Goal: Find specific page/section: Find specific page/section

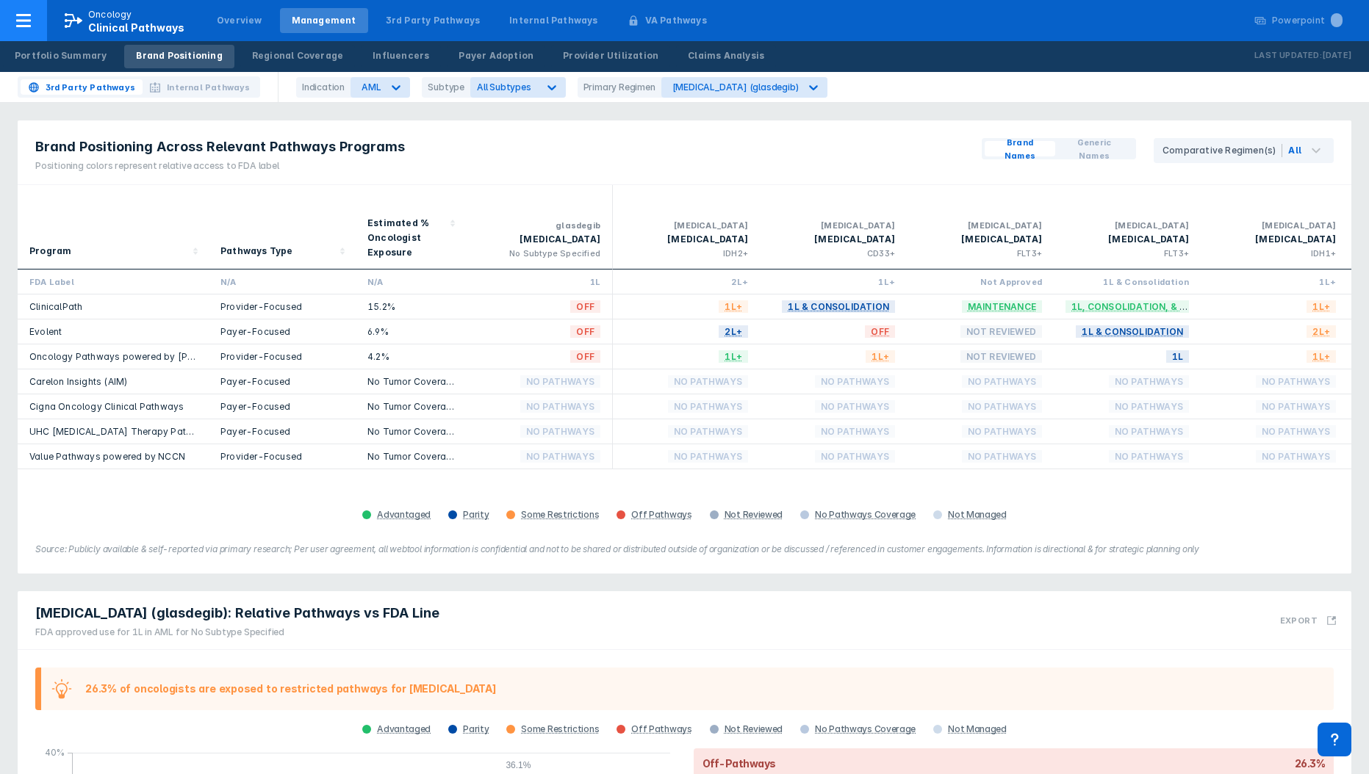
click at [26, 31] on div at bounding box center [23, 20] width 47 height 41
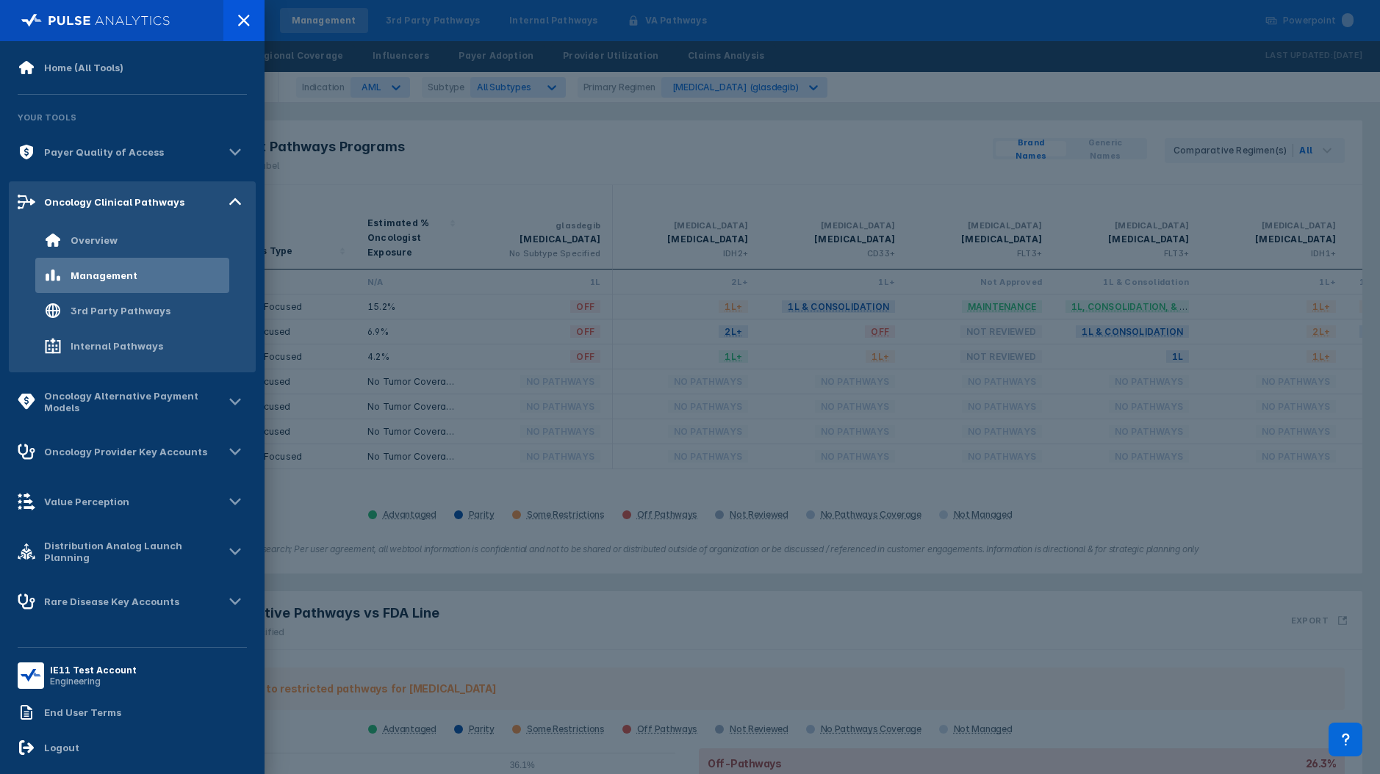
click at [777, 279] on div at bounding box center [690, 387] width 1380 height 774
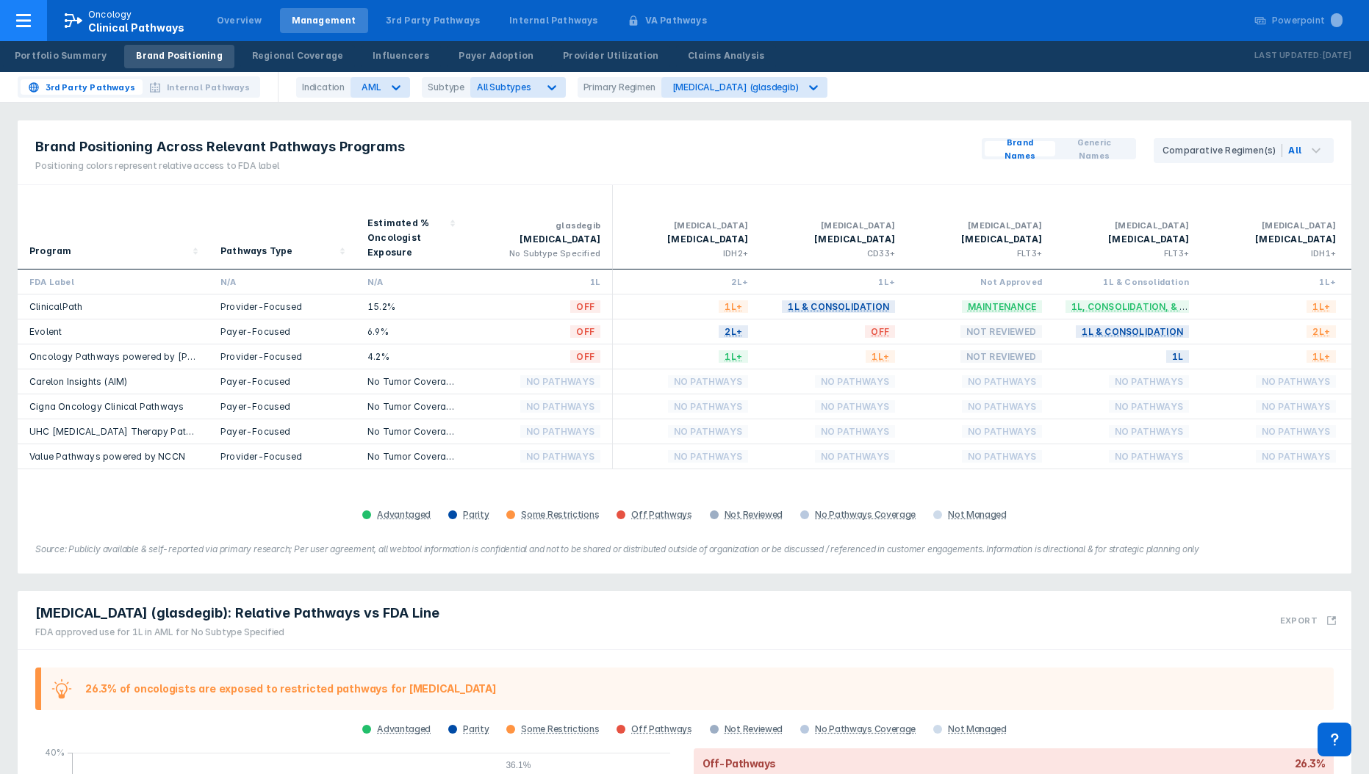
click at [23, 21] on icon at bounding box center [23, 20] width 15 height 13
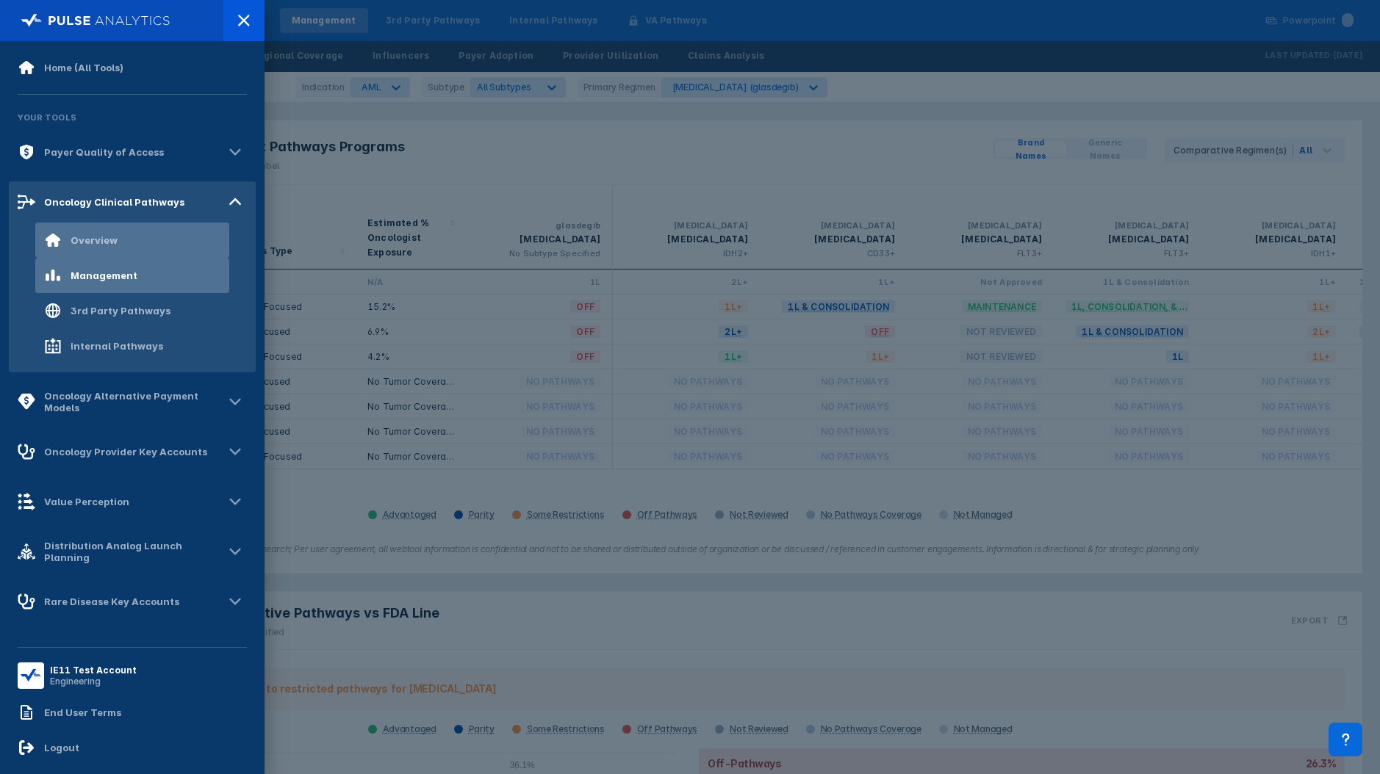
click at [107, 244] on div "Overview" at bounding box center [94, 240] width 47 height 12
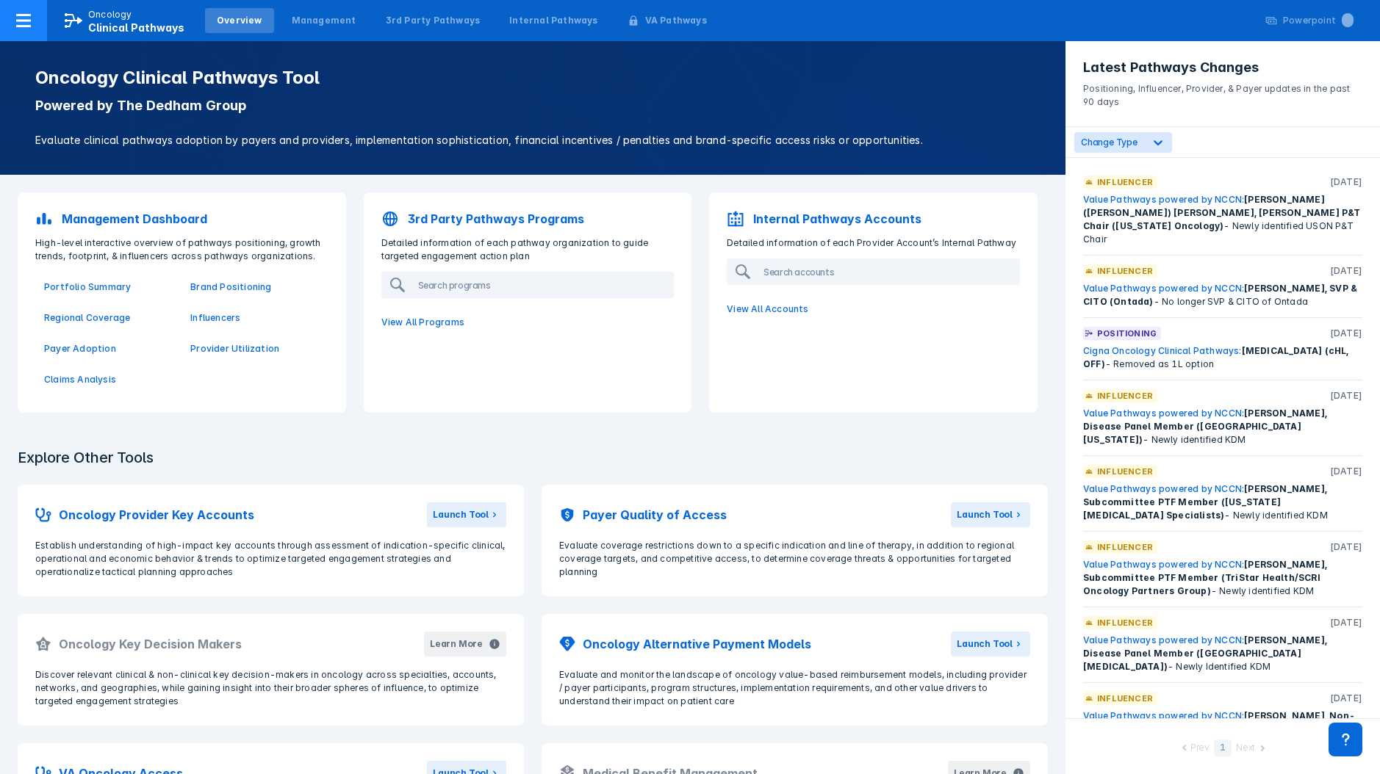
click at [18, 29] on div at bounding box center [23, 20] width 47 height 41
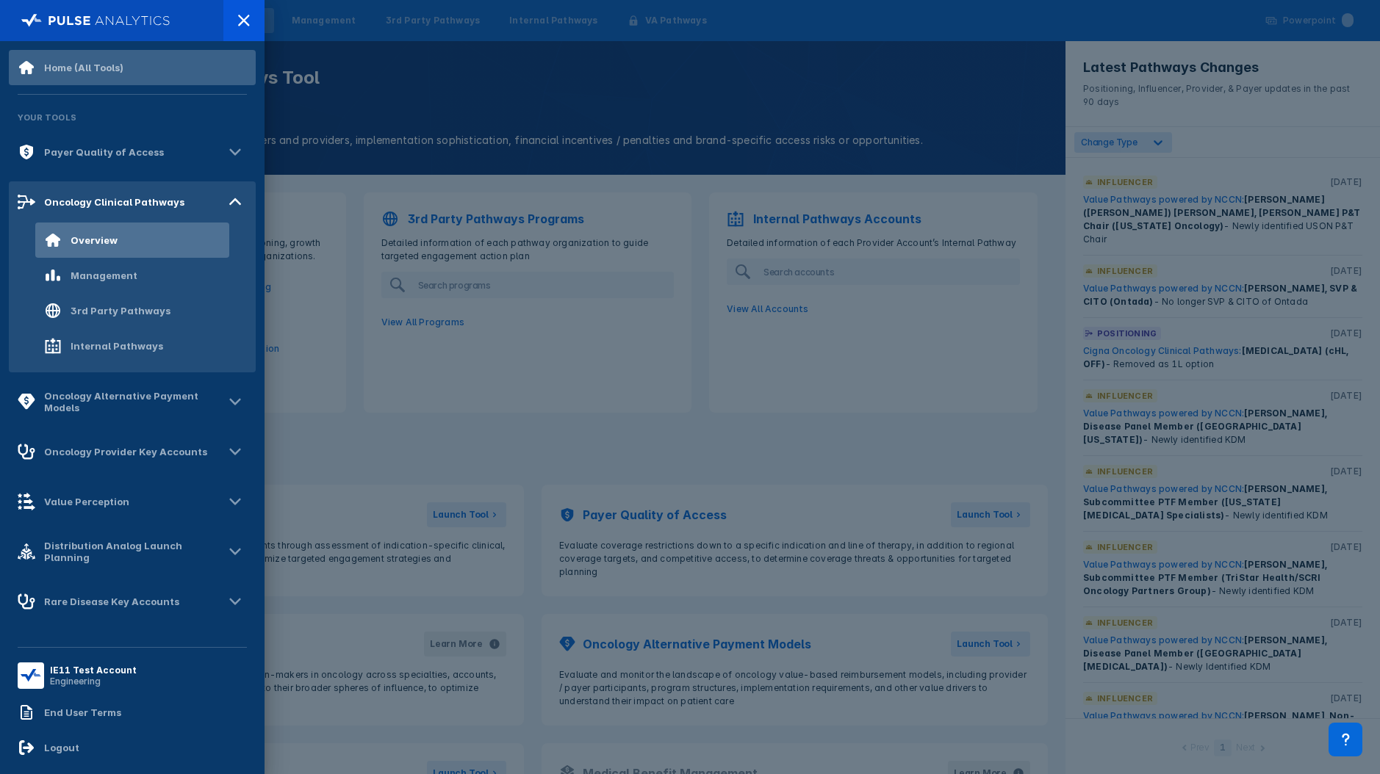
click at [46, 64] on div "Home (All Tools)" at bounding box center [83, 68] width 79 height 12
